Goal: Use online tool/utility: Use online tool/utility

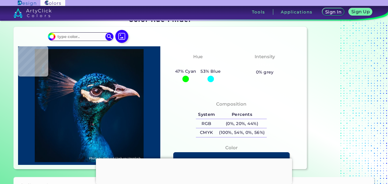
scroll to position [2, 0]
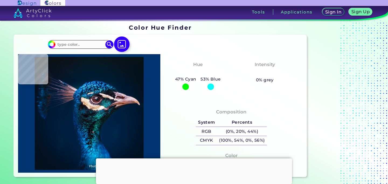
click at [127, 43] on img at bounding box center [122, 44] width 16 height 16
click at [0, 0] on input "file" at bounding box center [0, 0] width 0 height 0
type input "#001427"
type input "#011c3b"
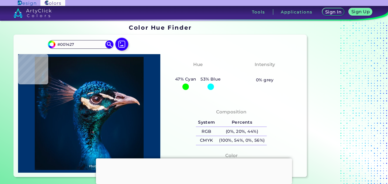
type input "#011C3B"
type input "#10151a"
type input "#10151A"
type input "#3d798b"
type input "#3D798B"
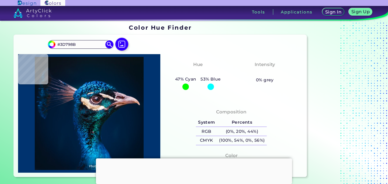
type input "#131b29"
type input "#131B29"
type input "#054358"
type input "#013661"
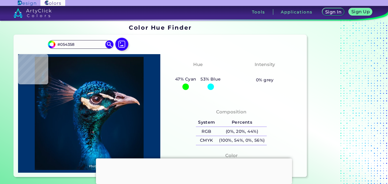
type input "#013661"
type input "#273250"
type input "#03315b"
type input "#03315B"
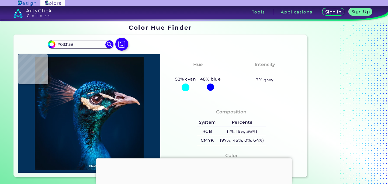
type input "#093052"
type input "#002241"
type input "#001d3a"
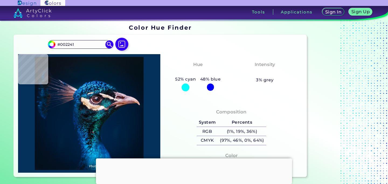
type input "#001D3A"
type input "#303041"
type input "#544759"
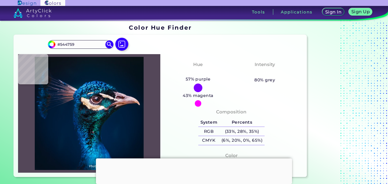
type input "#02172e"
type input "#02172E"
type input "#061626"
type input "#071321"
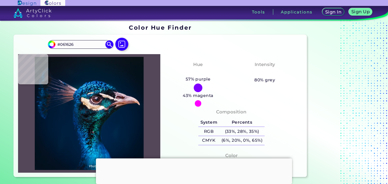
type input "#071321"
type input "#0a121d"
type input "#0A121D"
type input "#0a131c"
type input "#0A131C"
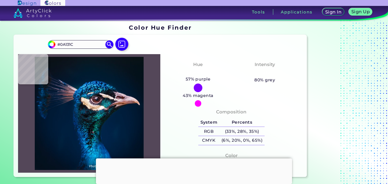
type input "#091219"
type input "#091117"
type input "#0a1117"
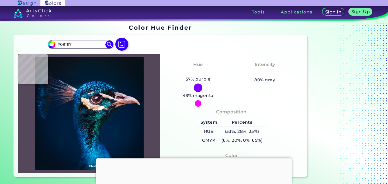
type input "#0A1117"
type input "#0a1116"
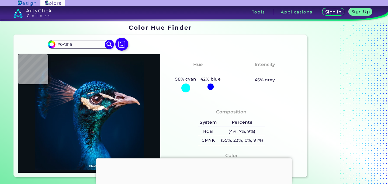
click at [79, 45] on input "#0A1116" at bounding box center [80, 44] width 50 height 7
type input "#"
paste input
click at [123, 44] on img at bounding box center [122, 44] width 16 height 16
click at [0, 0] on input "file" at bounding box center [0, 0] width 0 height 0
